Goal: Browse casually

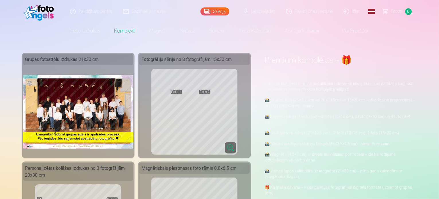
click at [88, 107] on img at bounding box center [78, 112] width 111 height 74
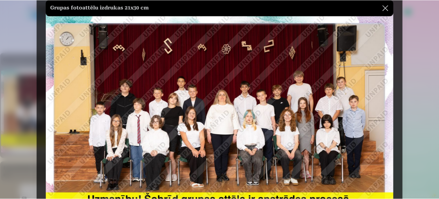
scroll to position [37, 0]
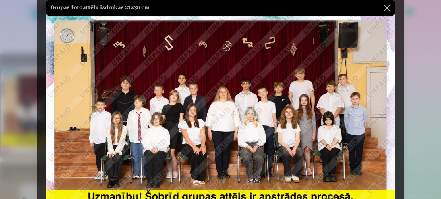
click at [173, 115] on img at bounding box center [220, 125] width 349 height 233
click at [384, 10] on button at bounding box center [387, 8] width 16 height 16
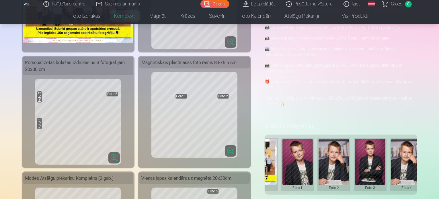
scroll to position [109, 0]
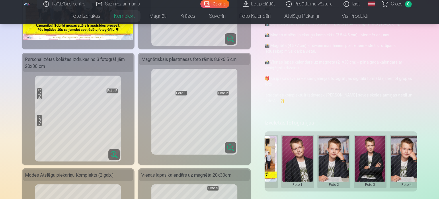
click at [407, 147] on button at bounding box center [406, 161] width 31 height 51
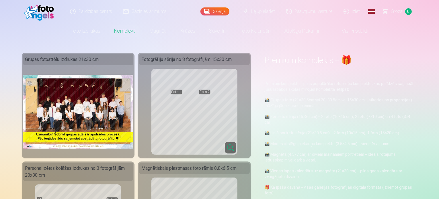
click at [46, 11] on div at bounding box center [219, 99] width 439 height 199
click at [37, 13] on img at bounding box center [40, 11] width 33 height 18
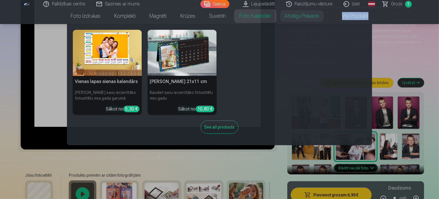
scroll to position [74, 0]
